Goal: Book appointment/travel/reservation

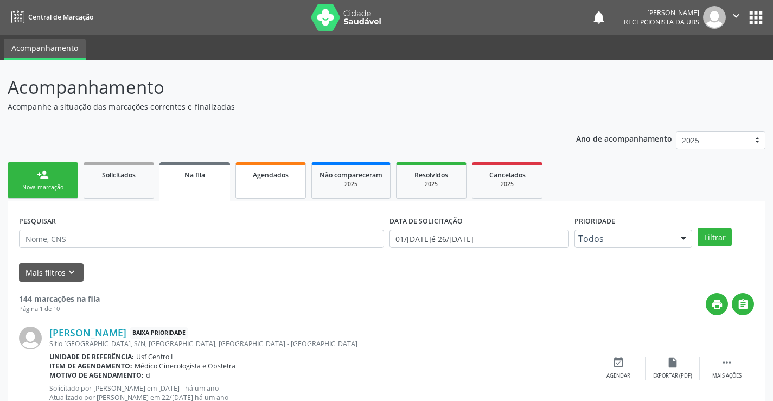
click at [287, 190] on link "Agendados" at bounding box center [270, 180] width 71 height 36
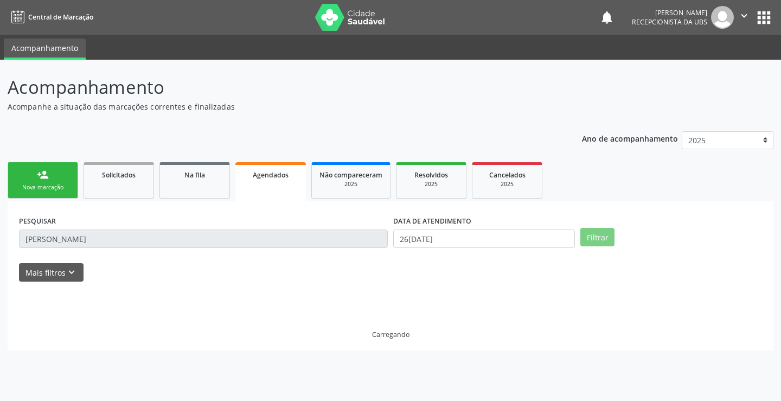
click at [285, 191] on link "Agendados" at bounding box center [270, 181] width 71 height 39
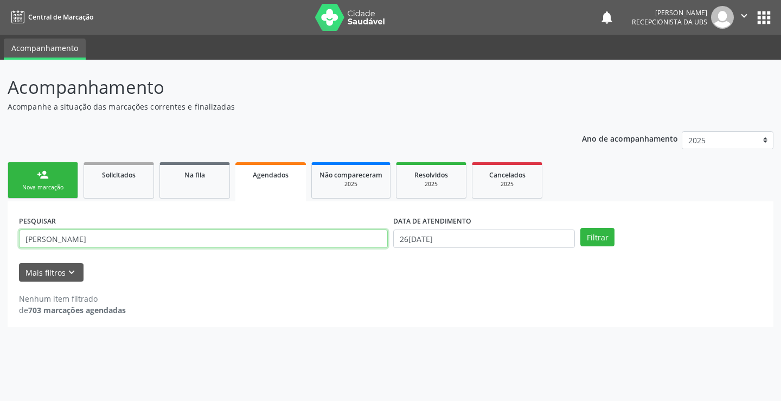
drag, startPoint x: 111, startPoint y: 240, endPoint x: 109, endPoint y: 233, distance: 7.4
click at [110, 235] on input "[PERSON_NAME]" at bounding box center [203, 239] width 369 height 18
type input "m"
type input "[PERSON_NAME]"
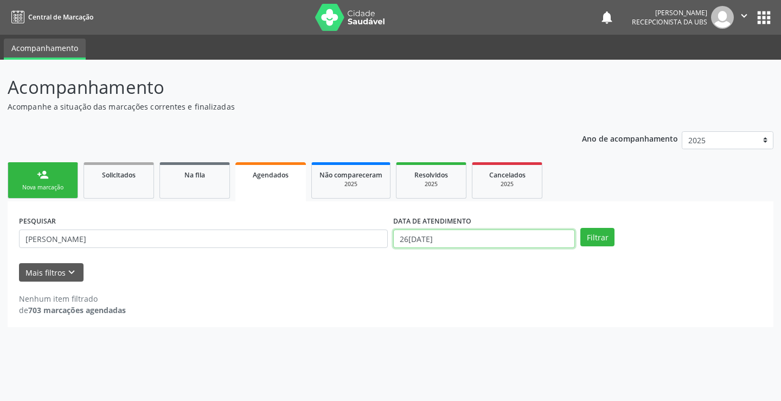
click at [483, 245] on input "26[DATE]" at bounding box center [484, 239] width 182 height 18
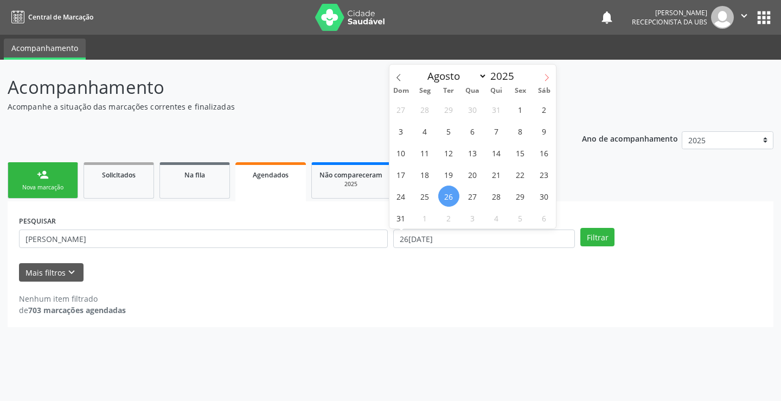
click at [548, 77] on icon at bounding box center [547, 78] width 8 height 8
select select "8"
click at [480, 177] on span "24" at bounding box center [472, 174] width 21 height 21
type input "24/[DATE]"
click at [480, 177] on span "24" at bounding box center [472, 174] width 21 height 21
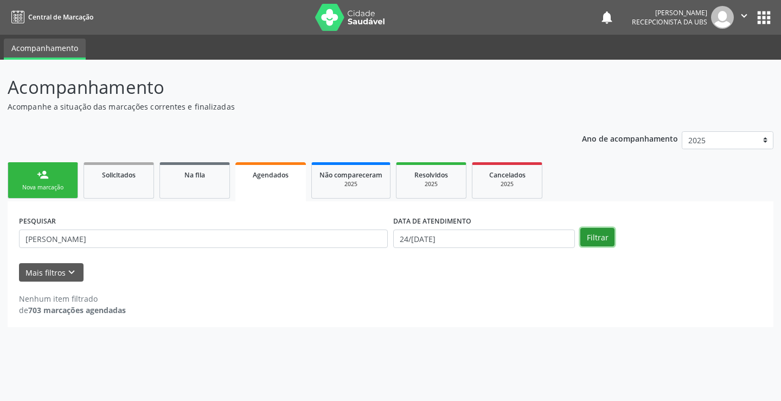
click at [604, 236] on button "Filtrar" at bounding box center [598, 237] width 34 height 18
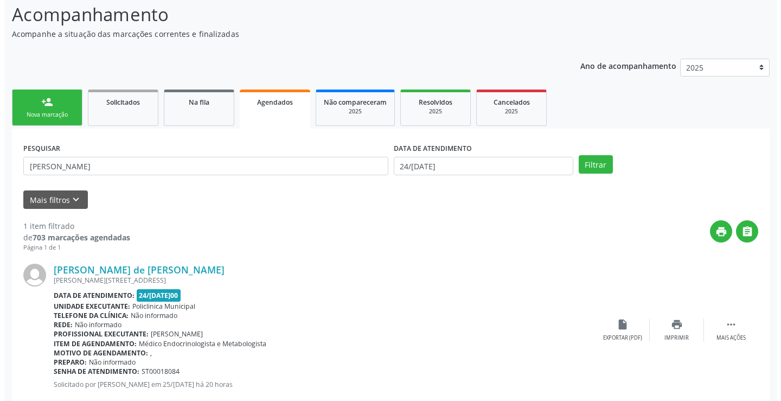
scroll to position [99, 0]
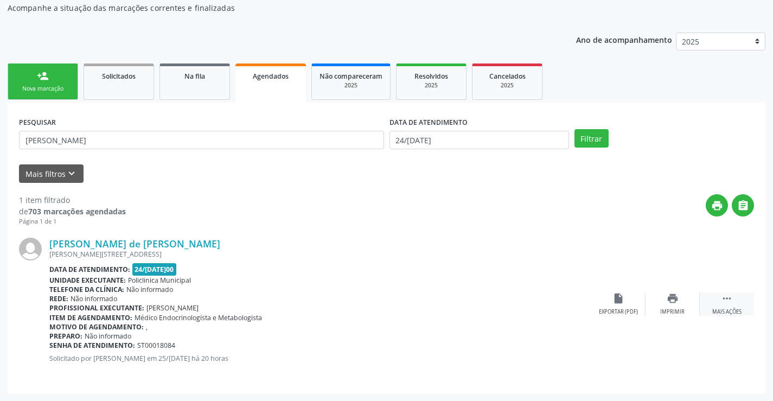
drag, startPoint x: 729, startPoint y: 296, endPoint x: 719, endPoint y: 297, distance: 9.4
click at [724, 297] on icon "" at bounding box center [727, 298] width 12 height 12
click at [620, 300] on icon "cancel" at bounding box center [619, 298] width 12 height 12
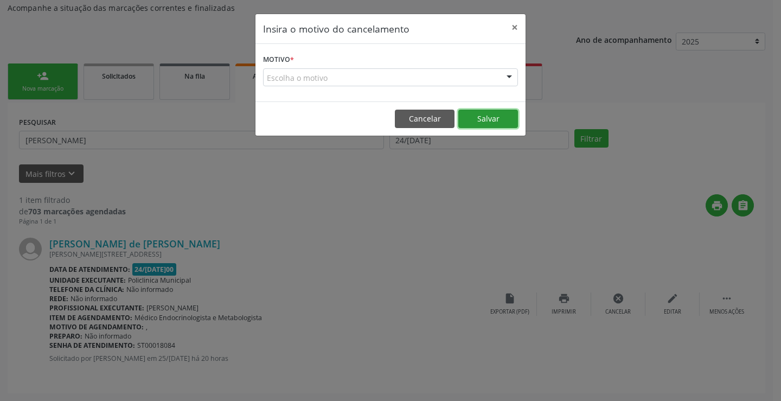
click at [494, 116] on button "Salvar" at bounding box center [488, 119] width 60 height 18
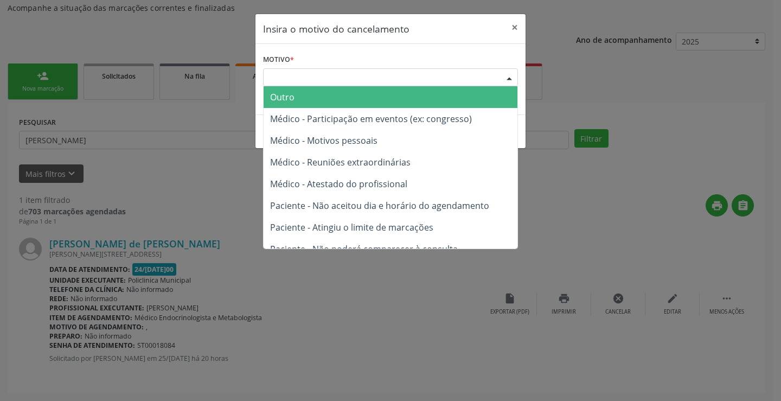
click at [348, 78] on div "Escolha o motivo" at bounding box center [390, 77] width 255 height 18
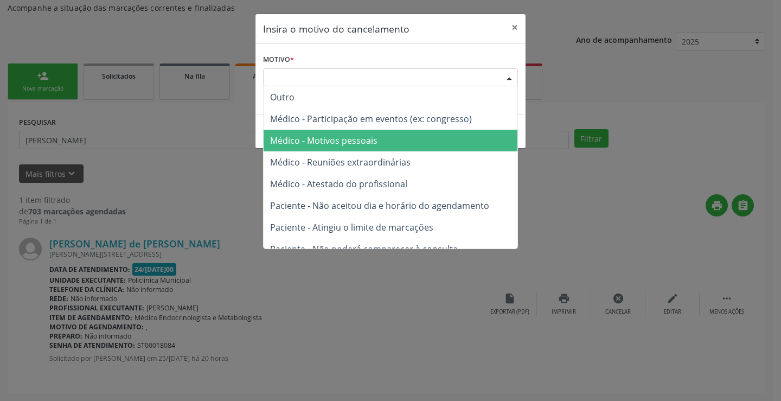
click at [333, 145] on span "Médico - Motivos pessoais" at bounding box center [323, 141] width 107 height 12
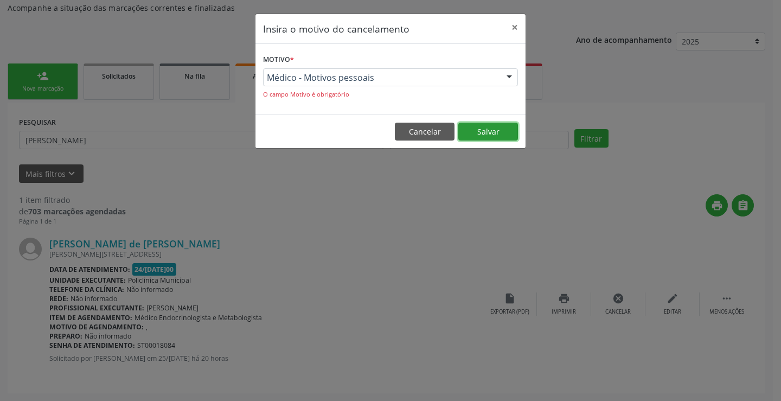
click at [481, 127] on button "Salvar" at bounding box center [488, 132] width 60 height 18
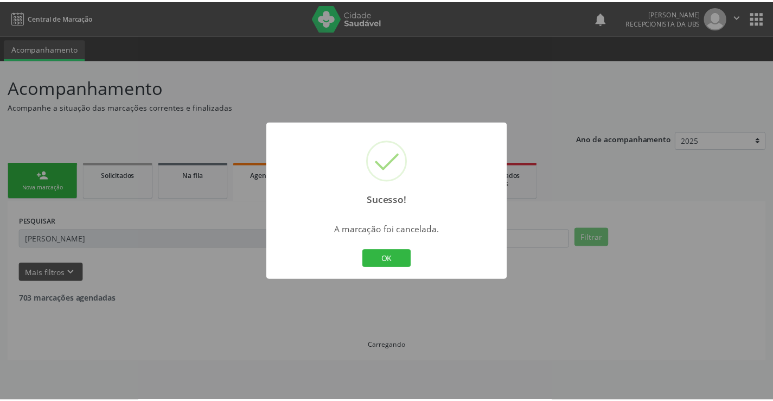
scroll to position [0, 0]
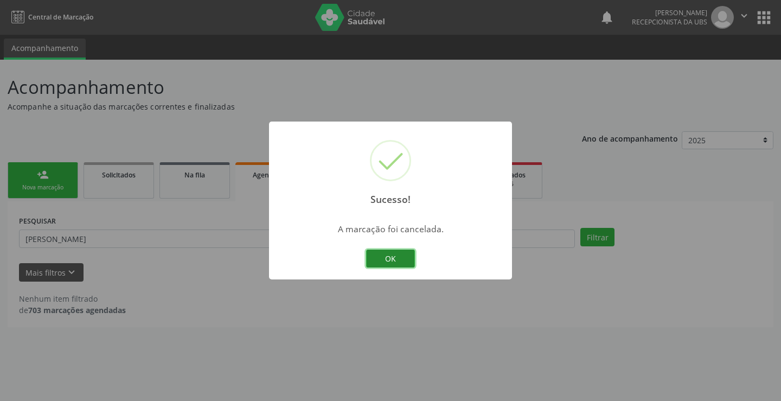
click at [400, 257] on button "OK" at bounding box center [390, 259] width 49 height 18
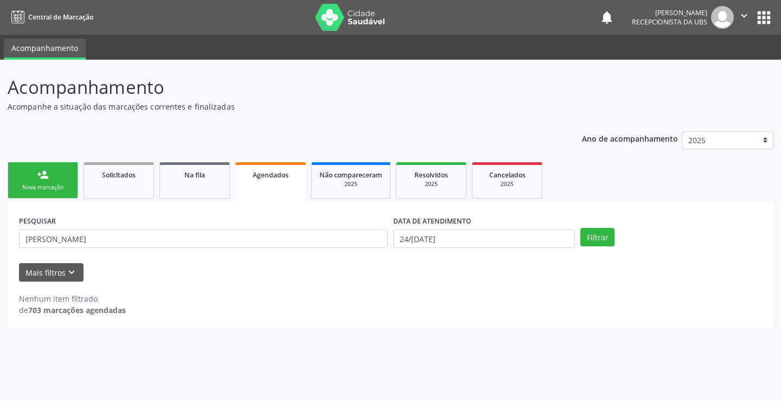
click at [49, 177] on link "person_add Nova marcação" at bounding box center [43, 180] width 71 height 36
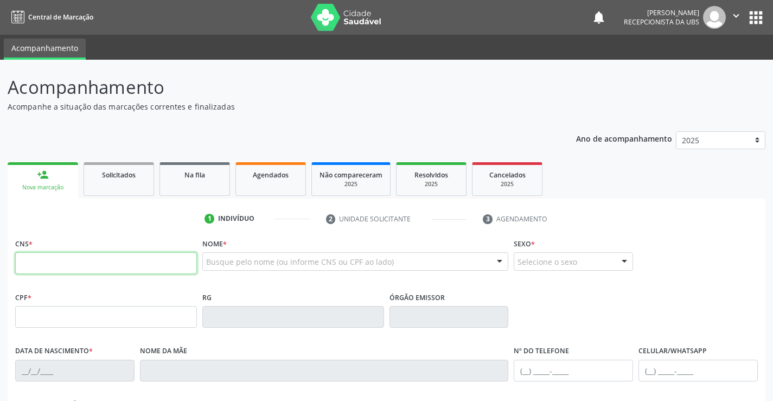
click at [95, 266] on input "text" at bounding box center [106, 263] width 182 height 22
type input "898 0037 1539 4538"
type input "15/[DATE]"
type input "[PERSON_NAME]"
type input "[PHONE_NUMBER]"
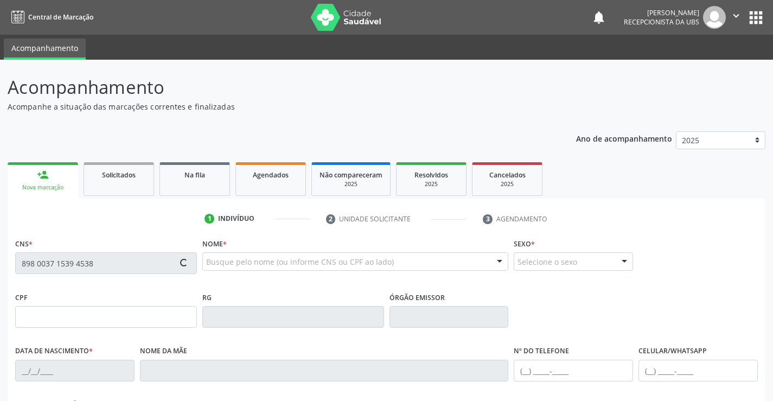
type input "[PHONE_NUMBER]"
type input "106.001.464-56"
type input "160"
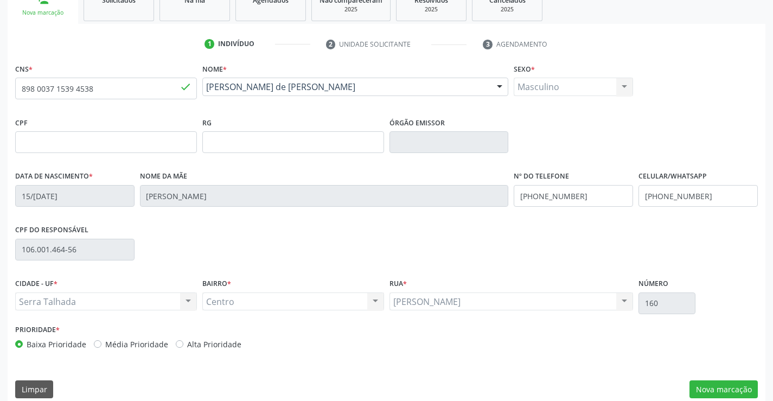
scroll to position [187, 0]
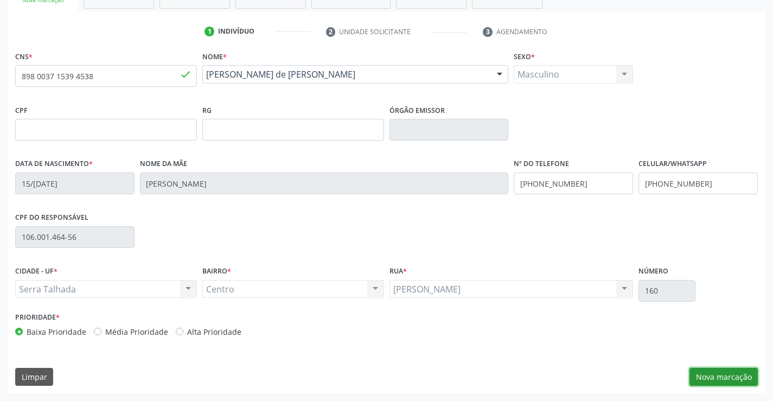
drag, startPoint x: 735, startPoint y: 379, endPoint x: 727, endPoint y: 369, distance: 11.9
click at [734, 378] on button "Nova marcação" at bounding box center [724, 377] width 68 height 18
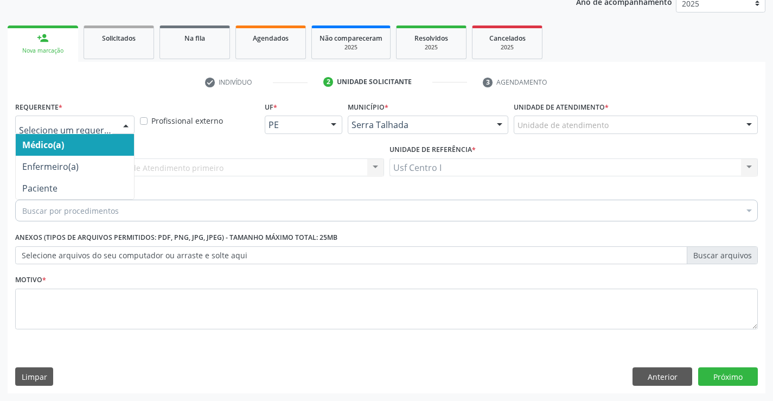
drag, startPoint x: 118, startPoint y: 120, endPoint x: 116, endPoint y: 135, distance: 14.8
click at [117, 134] on div "Médico(a) Enfermeiro(a) Paciente Nenhum resultado encontrado para: " " Não há n…" at bounding box center [74, 125] width 119 height 18
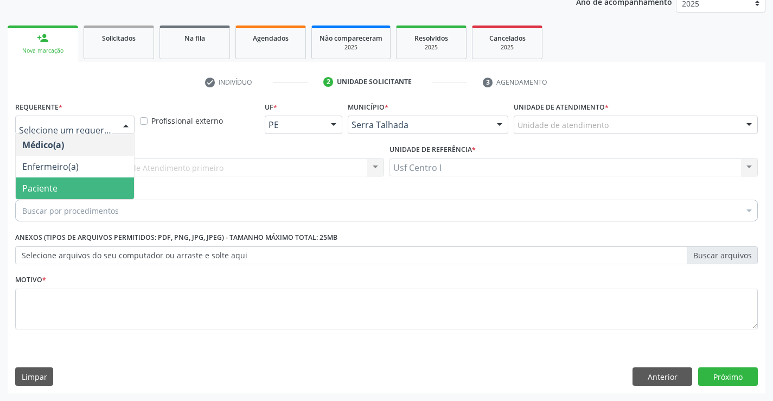
click at [107, 182] on span "Paciente" at bounding box center [75, 188] width 118 height 22
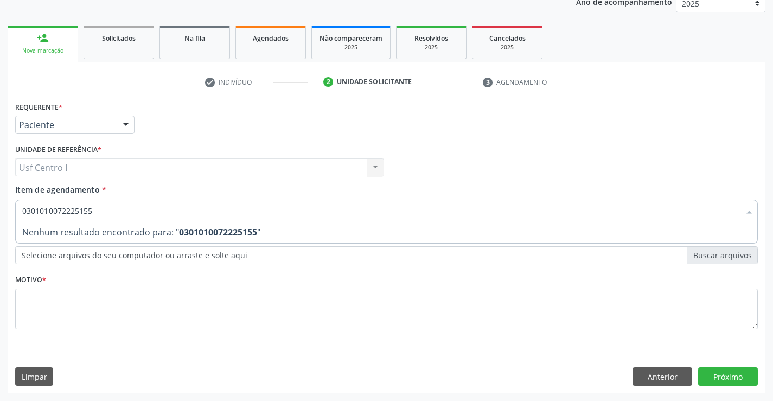
click at [112, 206] on input "0301010072225155" at bounding box center [381, 211] width 718 height 22
type input "0"
type input "m"
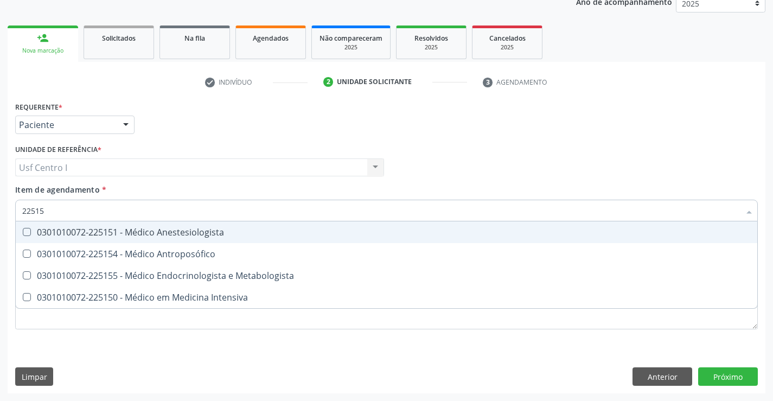
type input "225155"
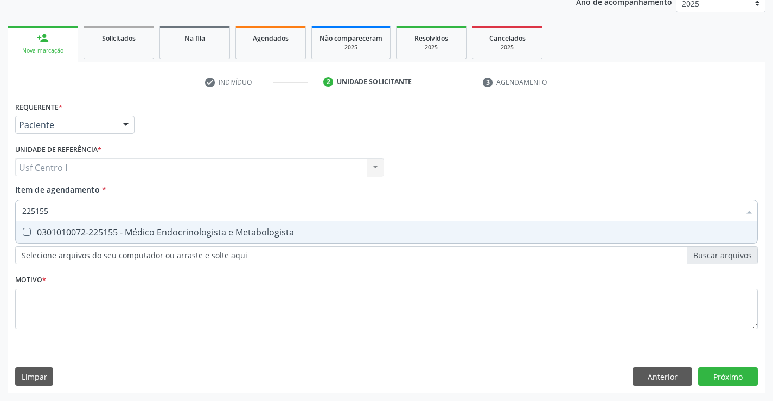
click at [24, 234] on Metabologista at bounding box center [27, 232] width 8 height 8
click at [23, 234] on Metabologista "checkbox" at bounding box center [19, 231] width 7 height 7
checkbox Metabologista "true"
click at [42, 309] on div "Requerente * Paciente Médico(a) Enfermeiro(a) Paciente Nenhum resultado encontr…" at bounding box center [386, 222] width 743 height 246
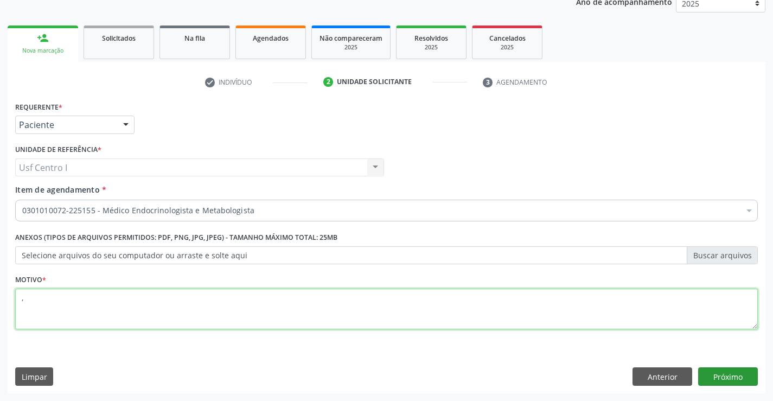
type textarea ","
click at [729, 383] on button "Próximo" at bounding box center [728, 376] width 60 height 18
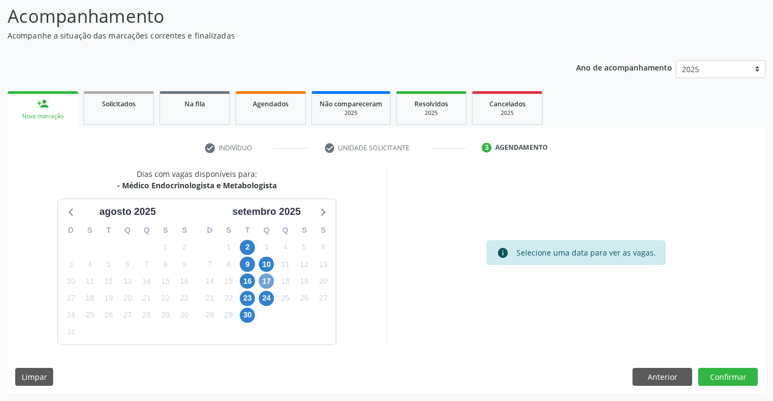
click at [269, 283] on span "17" at bounding box center [266, 280] width 15 height 15
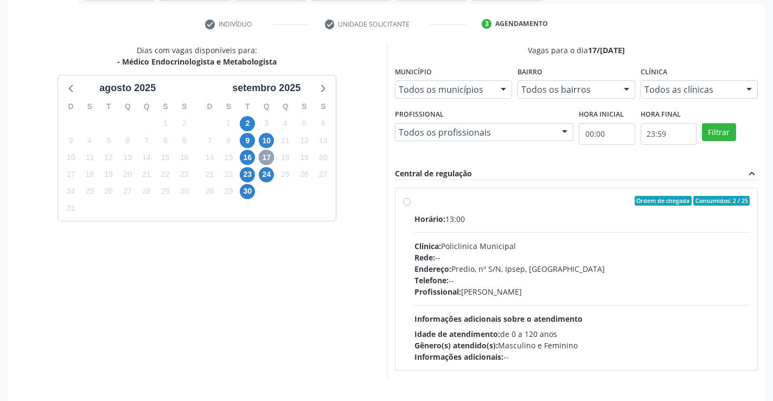
scroll to position [228, 0]
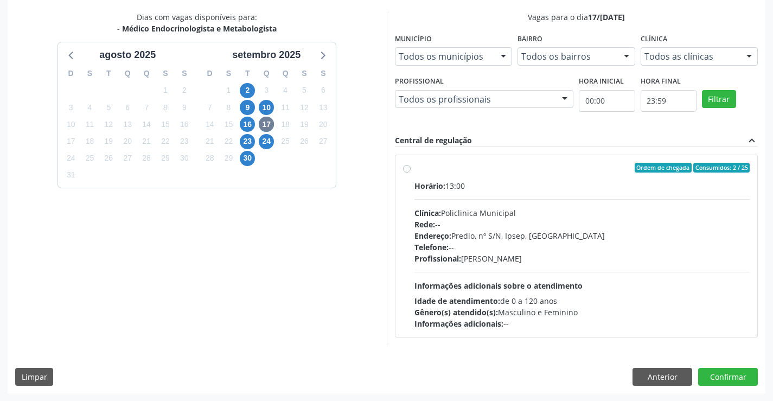
click at [415, 169] on label "Ordem de chegada Consumidos: 2 / 25 Horário: 13:00 Clínica: Policlinica Municip…" at bounding box center [583, 246] width 336 height 167
click at [407, 169] on input "Ordem de chegada Consumidos: 2 / 25 Horário: 13:00 Clínica: Policlinica Municip…" at bounding box center [407, 168] width 8 height 10
radio input "true"
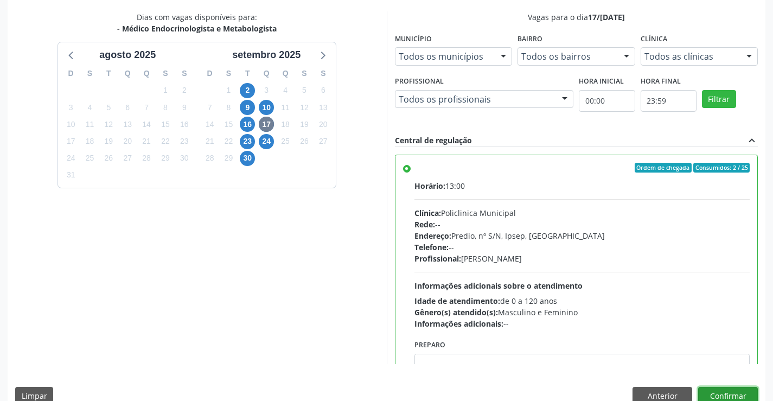
click at [728, 391] on button "Confirmar" at bounding box center [728, 396] width 60 height 18
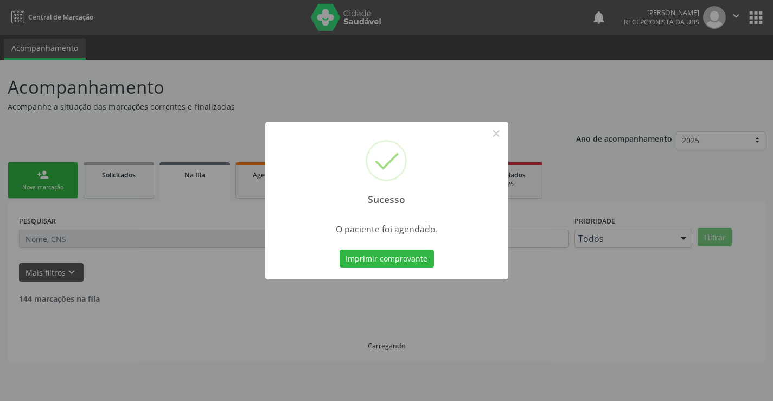
scroll to position [0, 0]
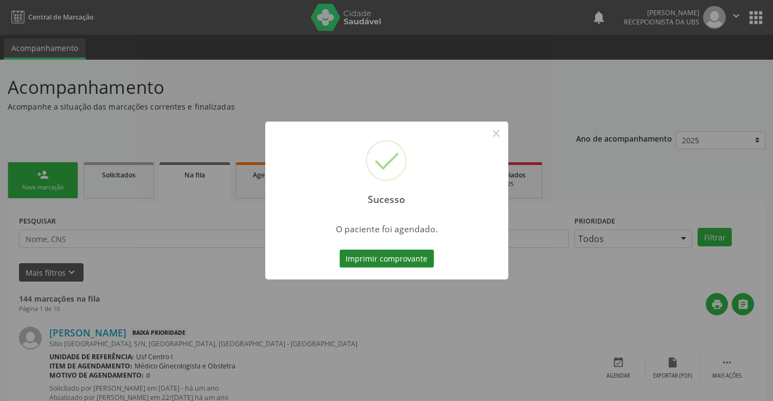
click at [402, 263] on button "Imprimir comprovante" at bounding box center [387, 259] width 94 height 18
